Goal: Task Accomplishment & Management: Manage account settings

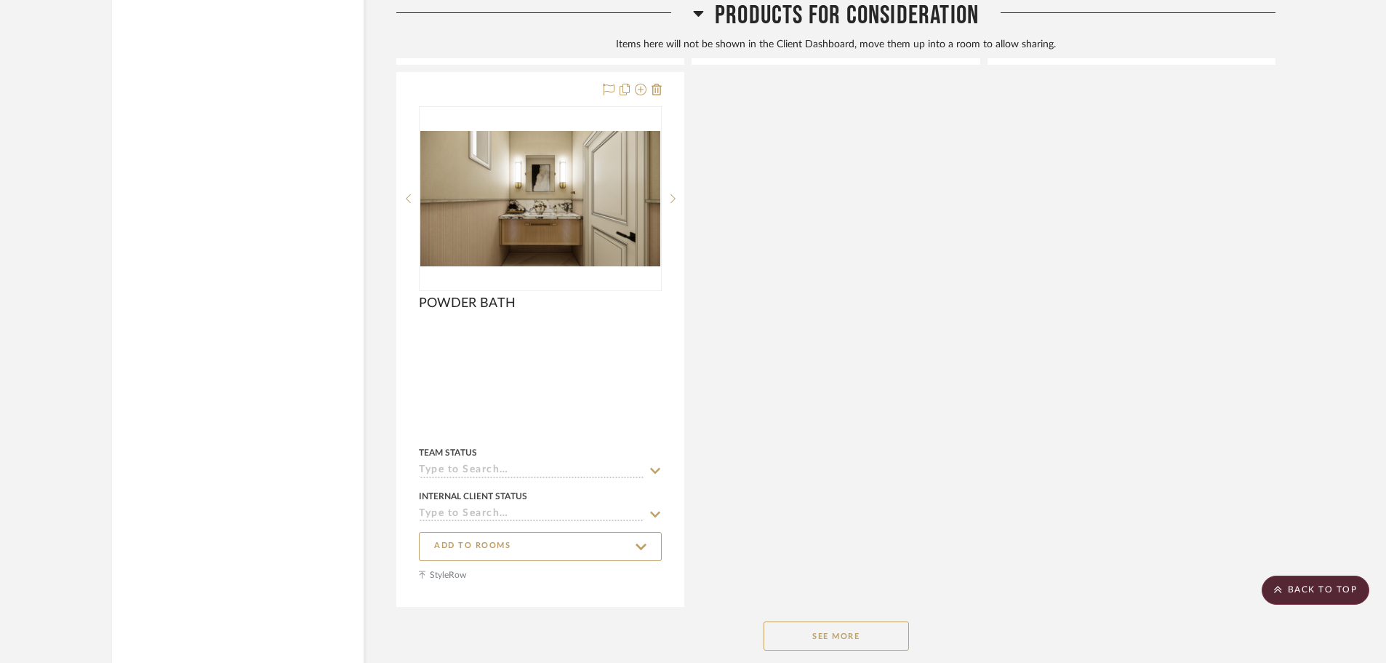
scroll to position [14745, 0]
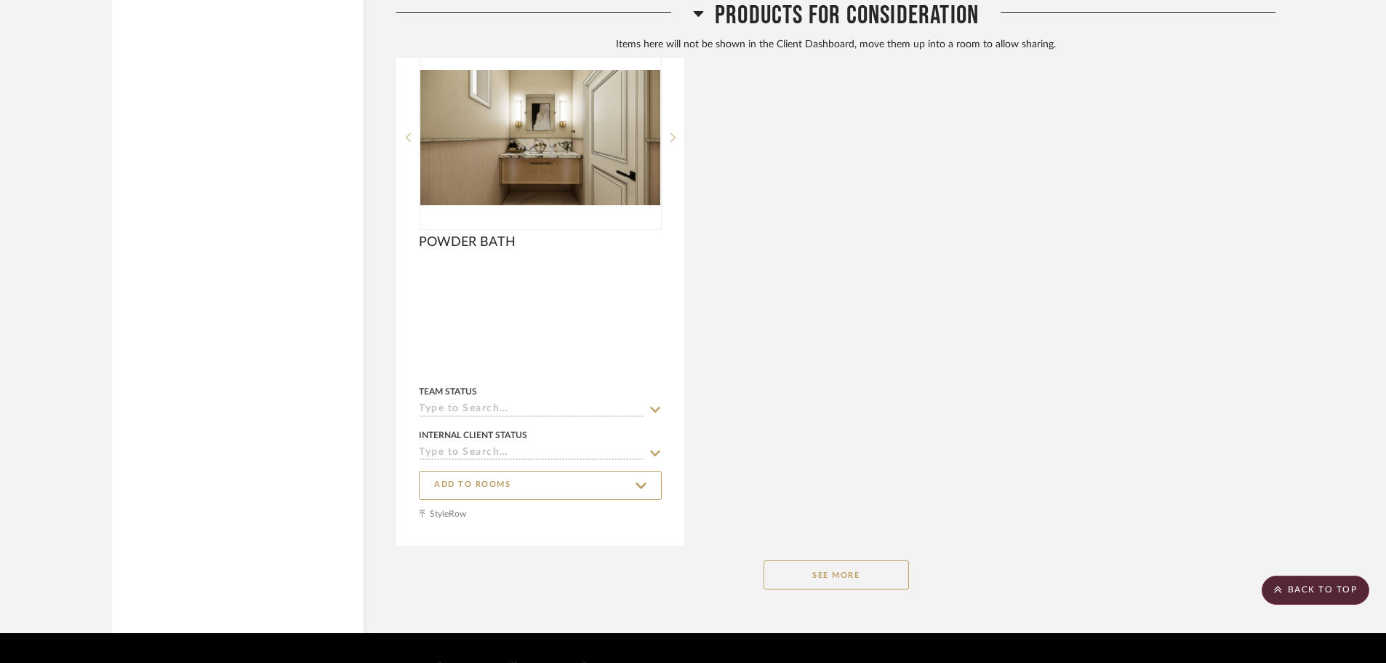
click at [854, 560] on button "See More" at bounding box center [836, 574] width 145 height 29
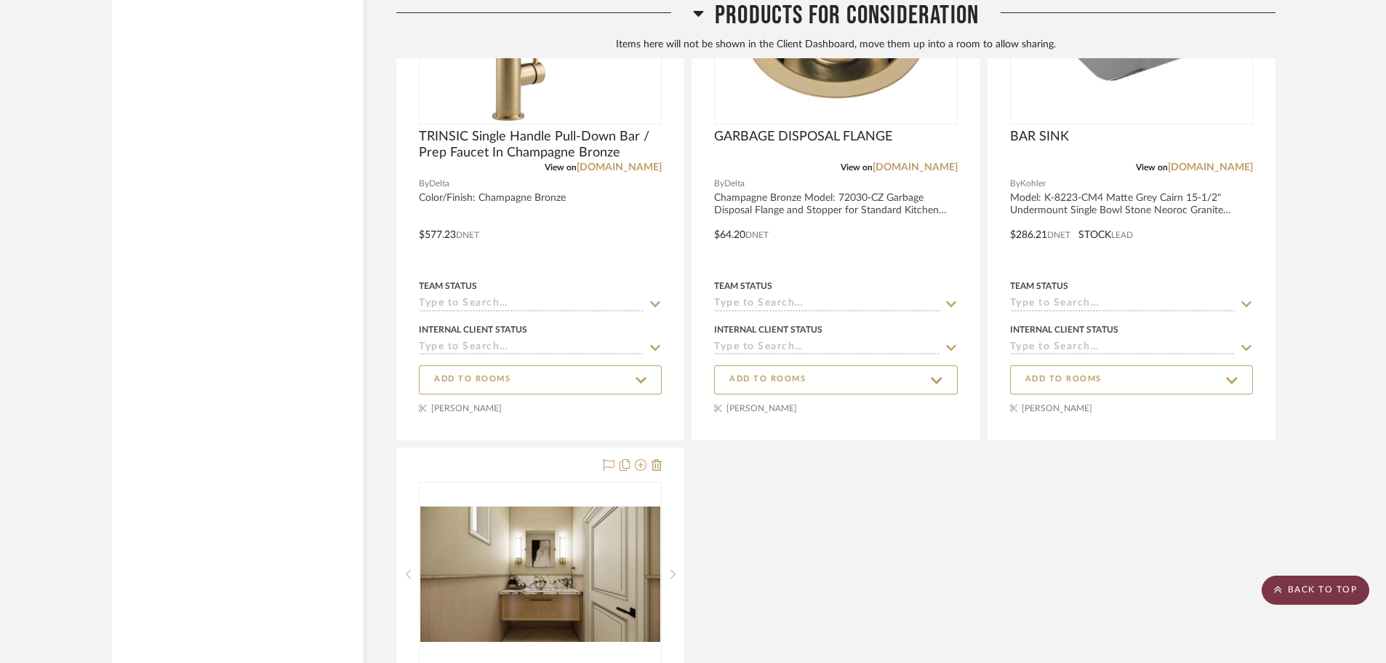
click at [1334, 596] on scroll-to-top-button "BACK TO TOP" at bounding box center [1316, 589] width 108 height 29
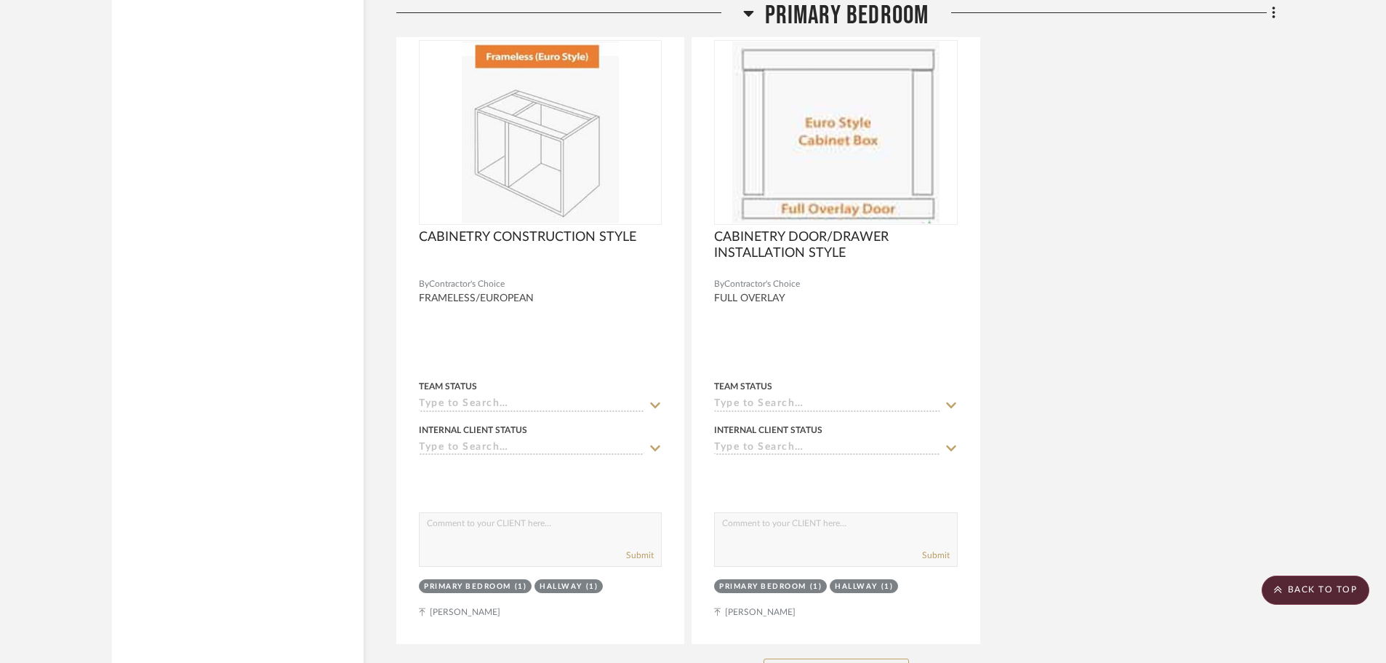
scroll to position [10183, 0]
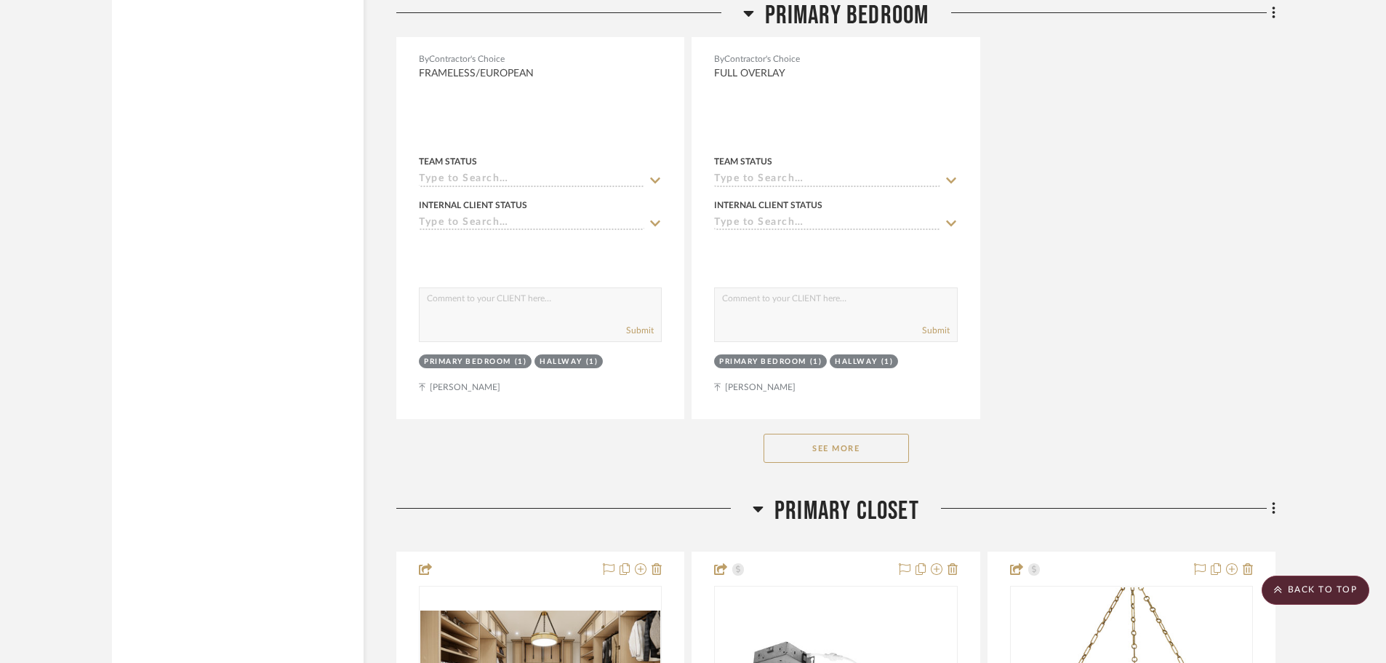
click at [874, 434] on button "See More" at bounding box center [836, 448] width 145 height 29
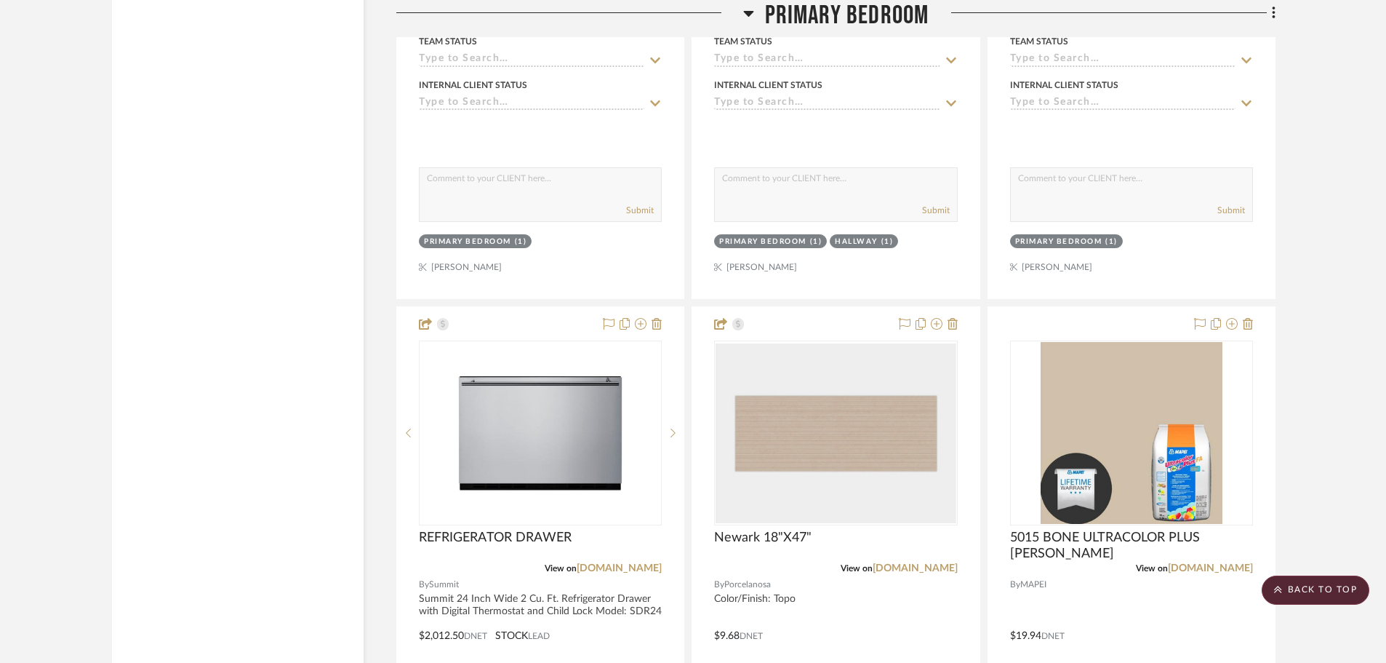
scroll to position [11129, 0]
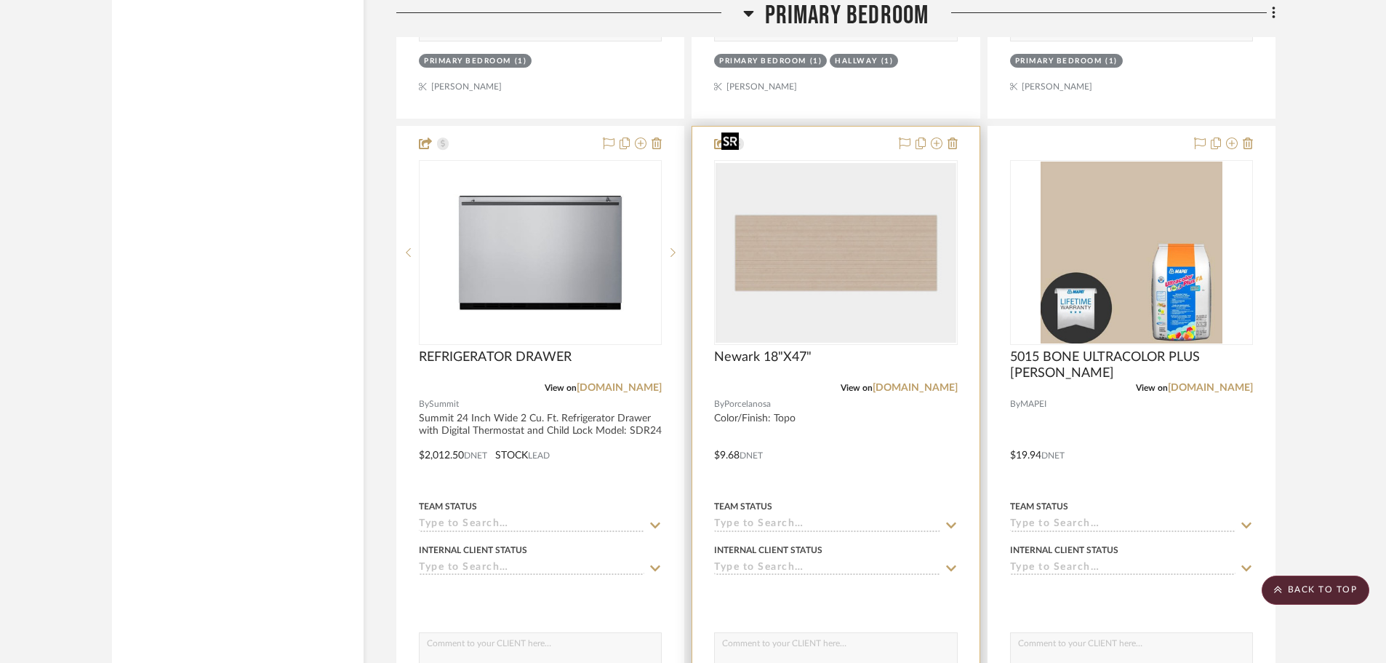
click at [0, 0] on img at bounding box center [0, 0] width 0 height 0
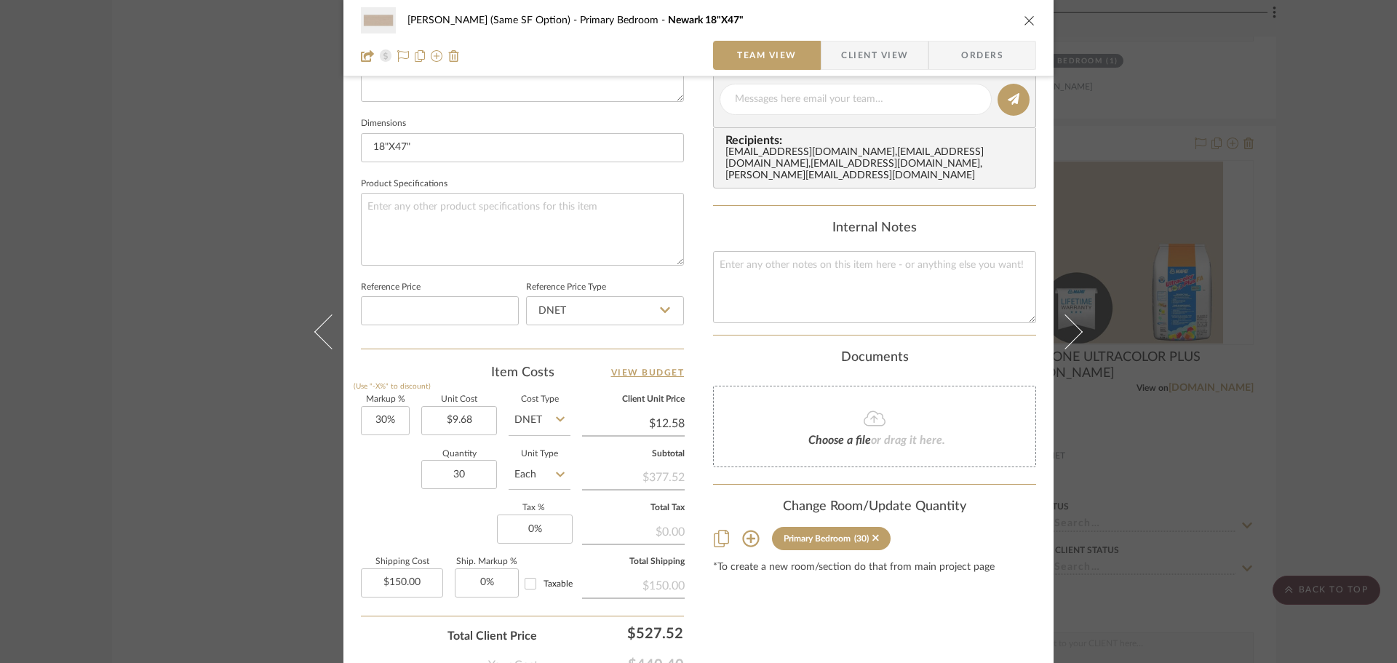
scroll to position [692, 0]
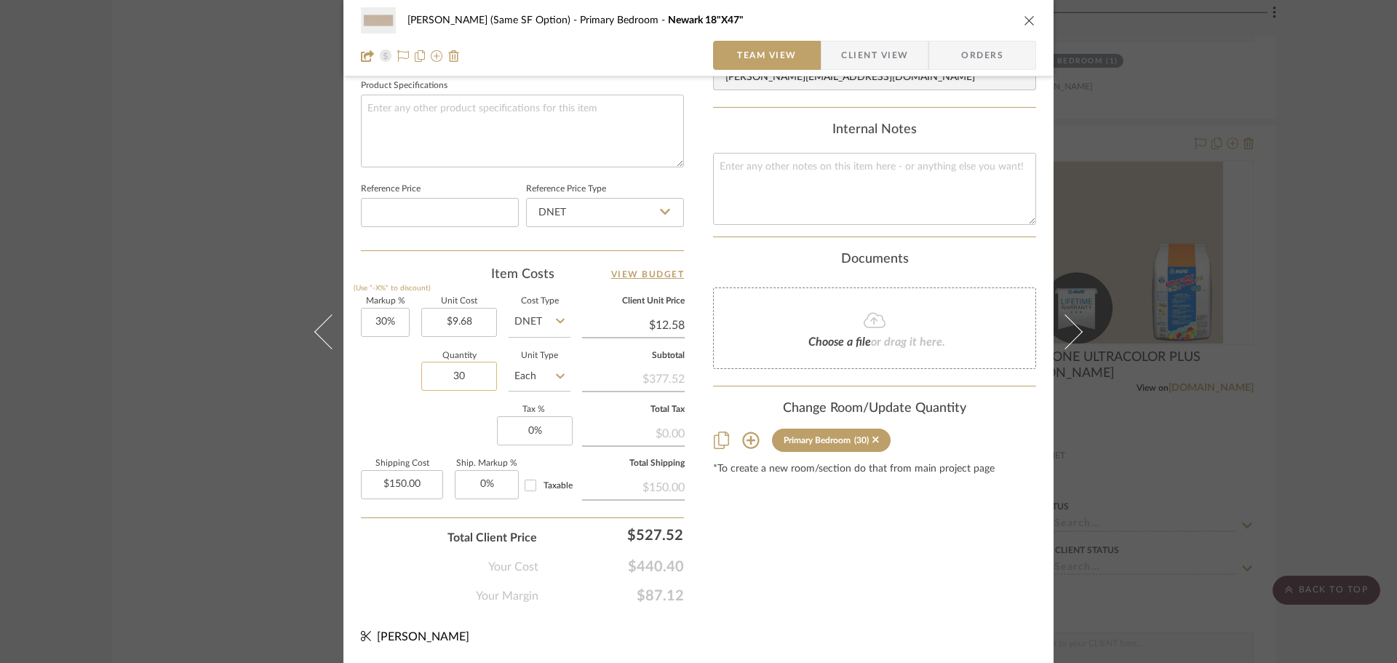
click at [479, 379] on input "30" at bounding box center [459, 376] width 76 height 29
type input "107"
click at [887, 474] on div "Content here copies to Client View - confirm visibility there. Show in Client D…" at bounding box center [874, 5] width 323 height 1197
click at [1026, 19] on icon "close" at bounding box center [1029, 21] width 12 height 12
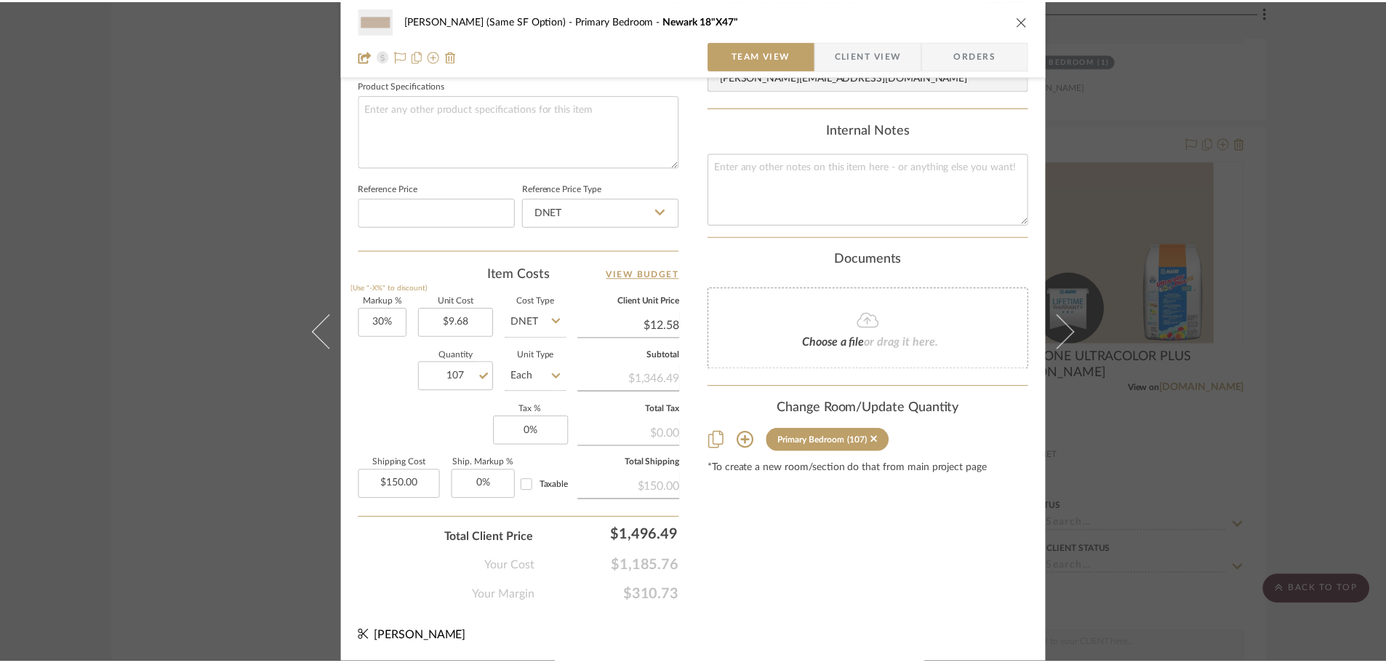
scroll to position [11129, 0]
